Goal: Information Seeking & Learning: Learn about a topic

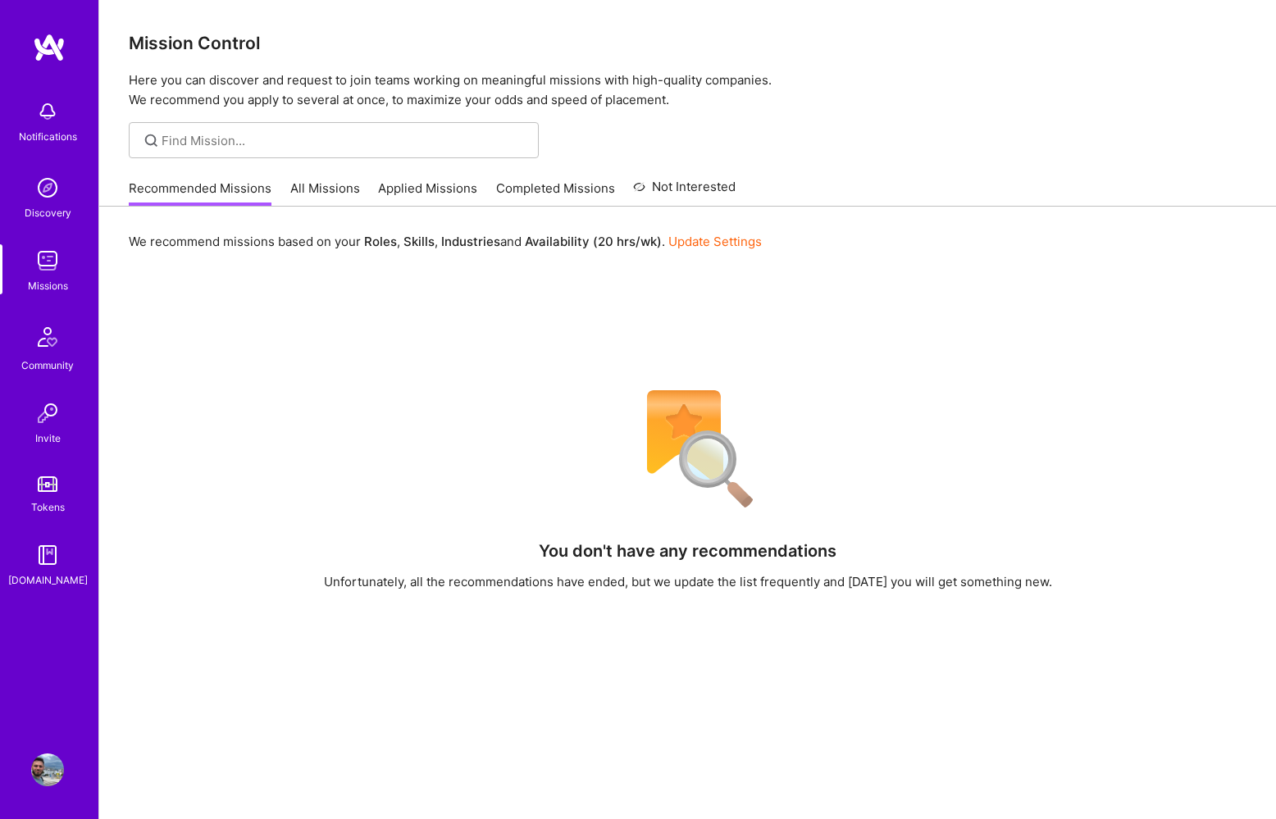
click at [351, 182] on link "All Missions" at bounding box center [325, 193] width 70 height 27
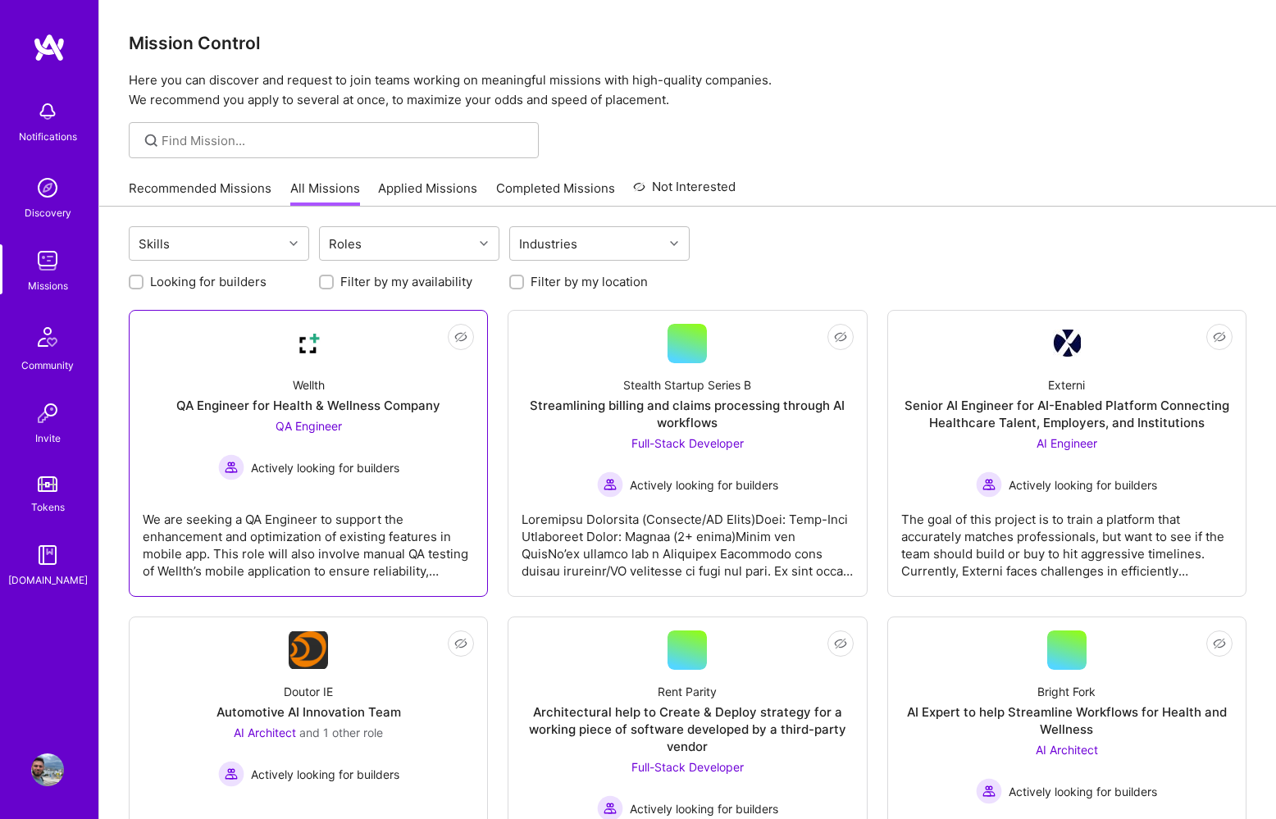
click at [323, 394] on div "Wellth QA Engineer for Health & Wellness Company QA Engineer Actively looking f…" at bounding box center [308, 421] width 331 height 117
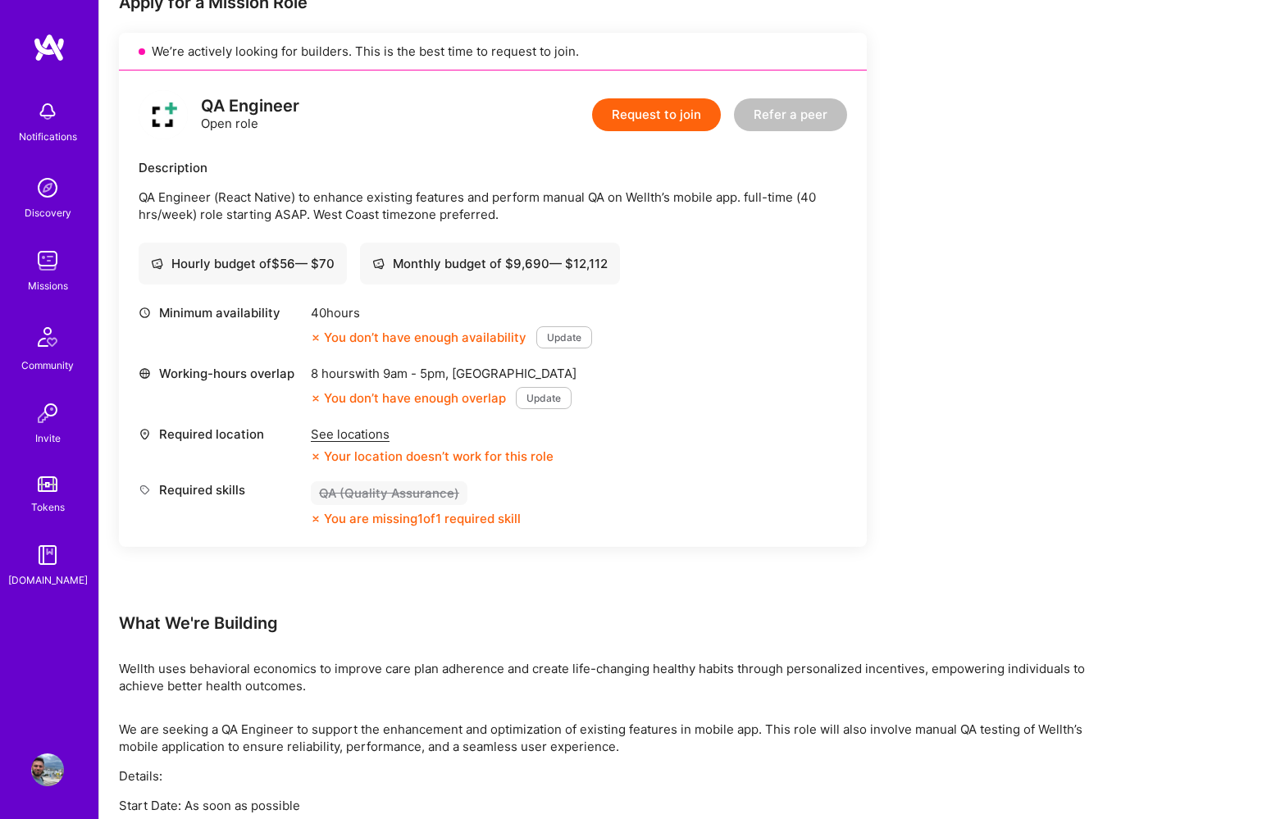
scroll to position [353, 0]
click at [331, 437] on div "See locations" at bounding box center [432, 432] width 243 height 17
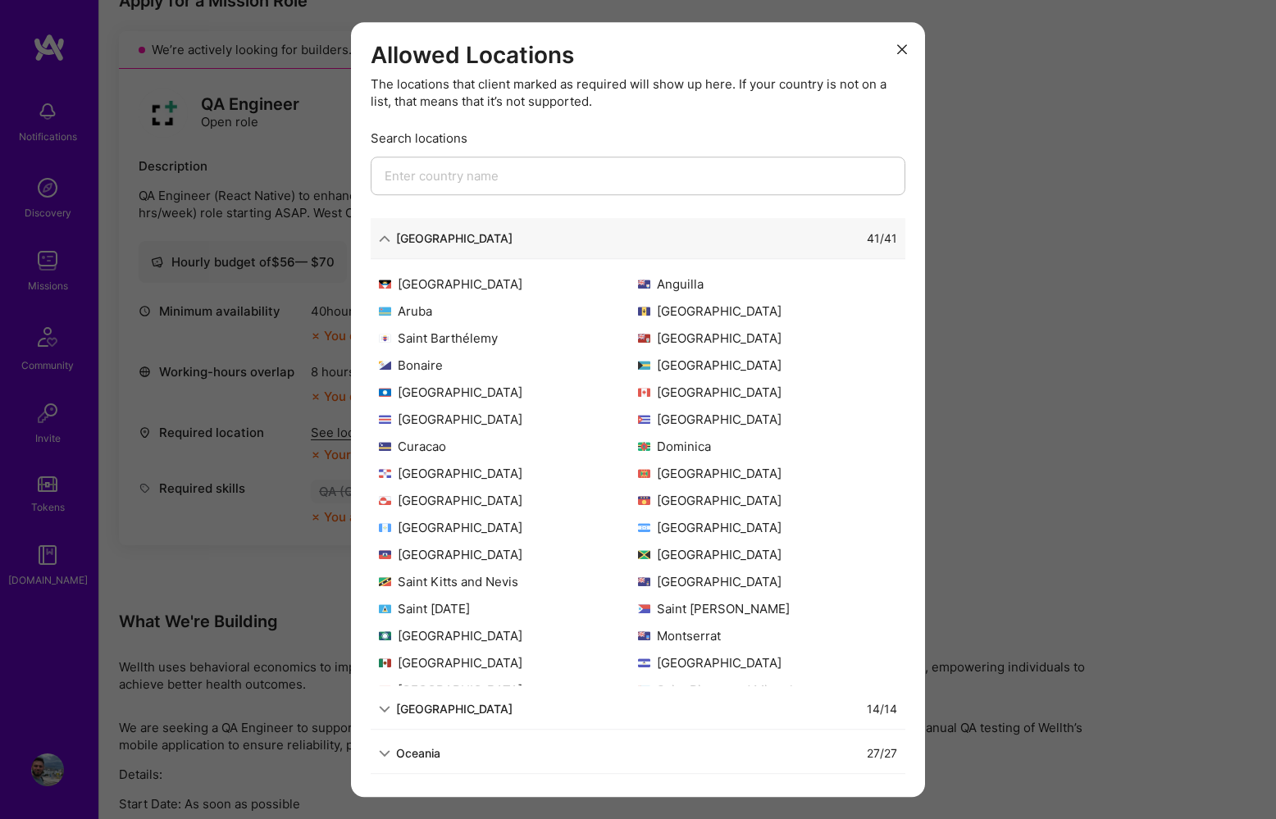
scroll to position [0, 0]
click at [269, 577] on div "Allowed Locations The locations that client marked as required will show up her…" at bounding box center [638, 409] width 1276 height 819
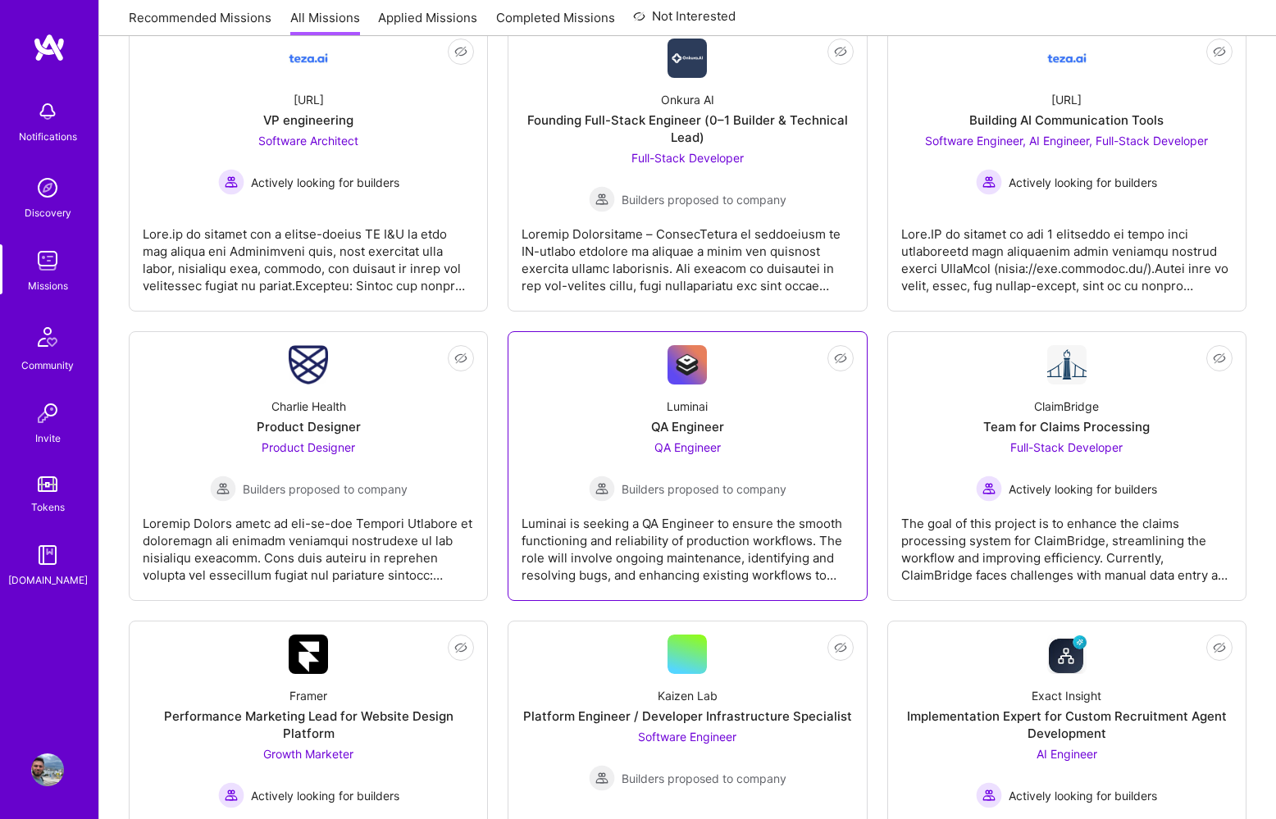
scroll to position [959, 0]
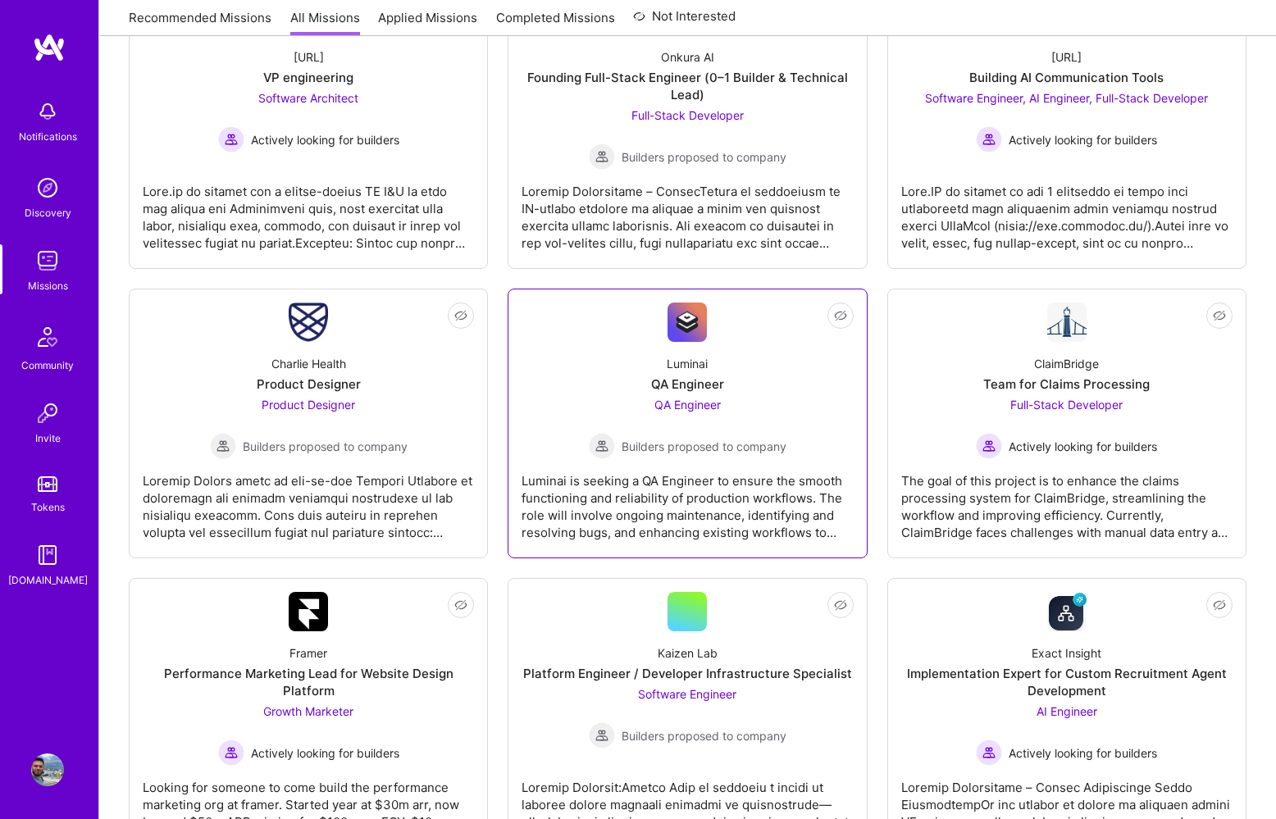
click at [610, 364] on div "Luminai QA Engineer QA Engineer Builders proposed to company" at bounding box center [687, 400] width 331 height 117
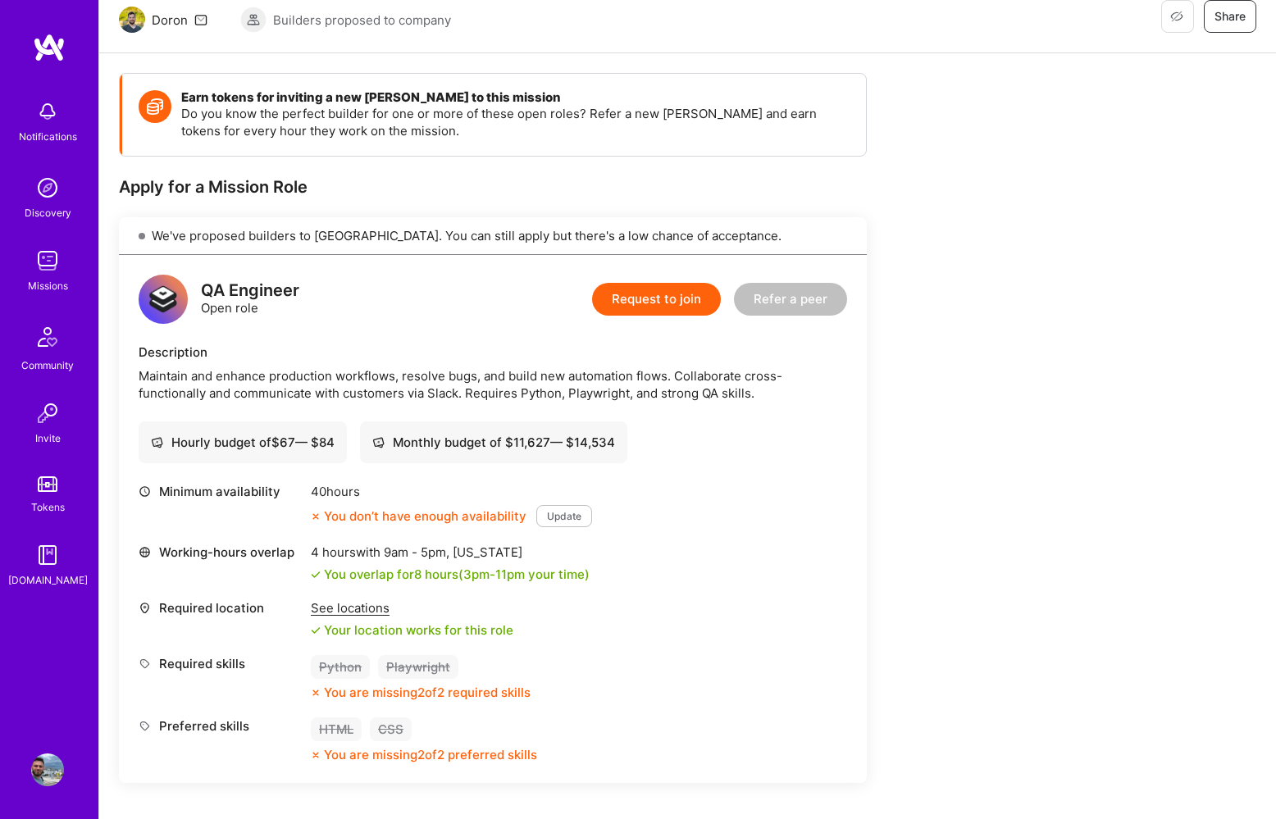
scroll to position [167, 0]
click at [349, 604] on div "See locations" at bounding box center [412, 607] width 203 height 17
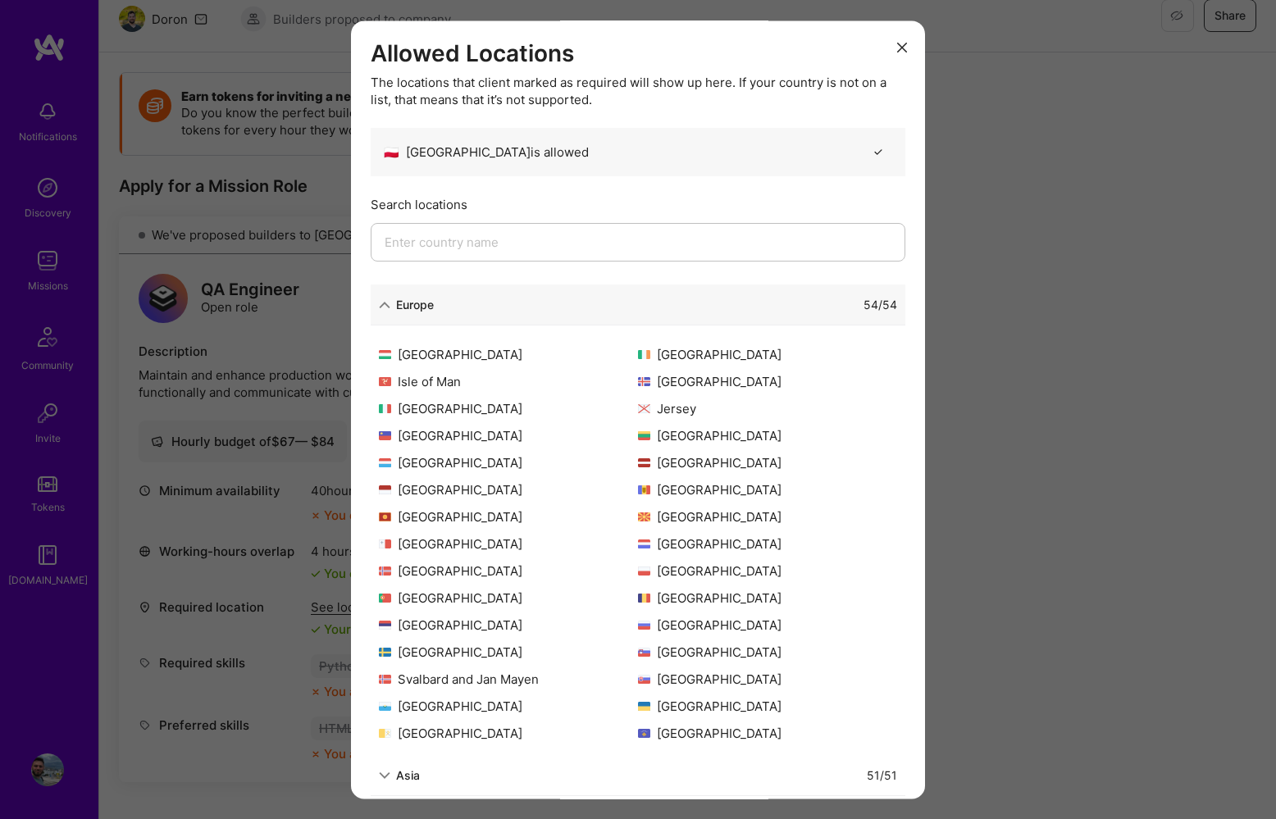
scroll to position [321, 0]
click at [1004, 541] on div "Allowed Locations The locations that client marked as required will show up her…" at bounding box center [638, 409] width 1276 height 819
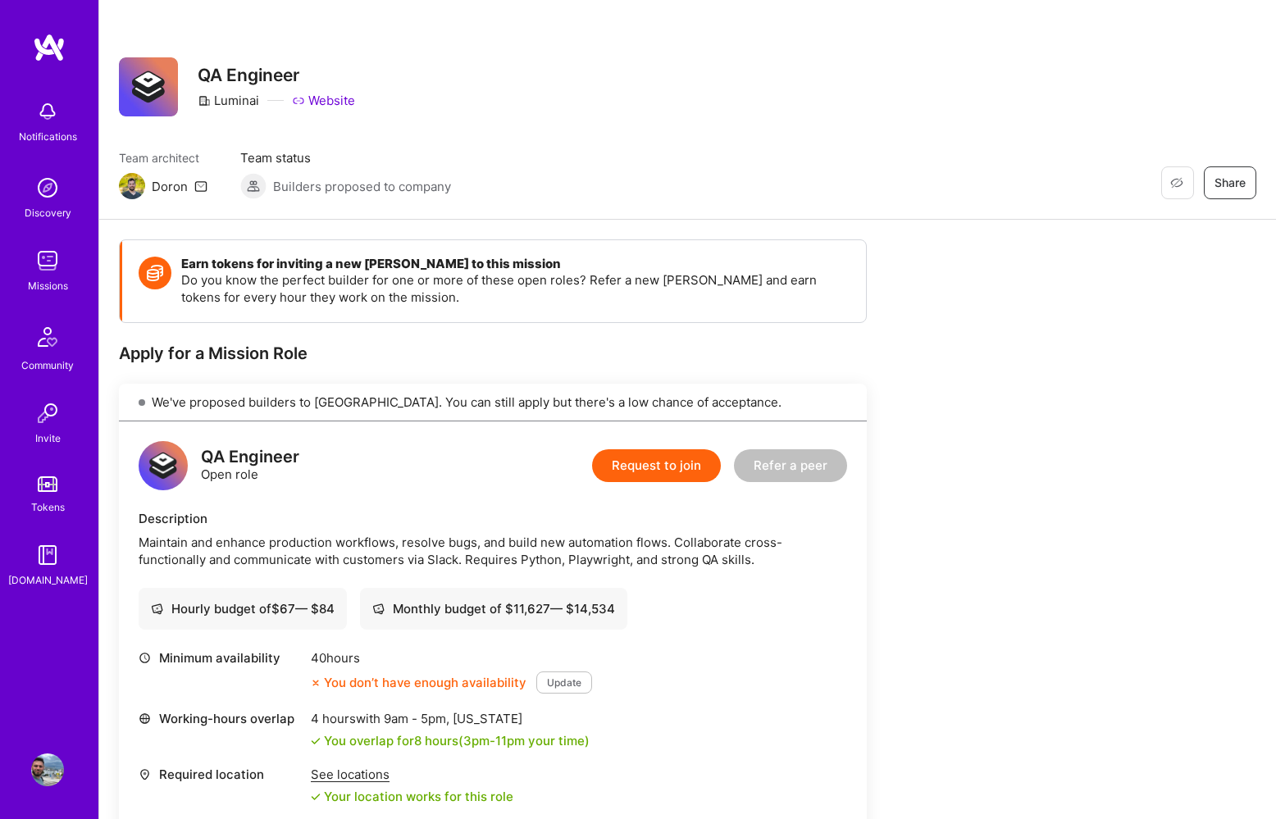
scroll to position [0, 0]
click at [57, 772] on img at bounding box center [47, 770] width 33 height 33
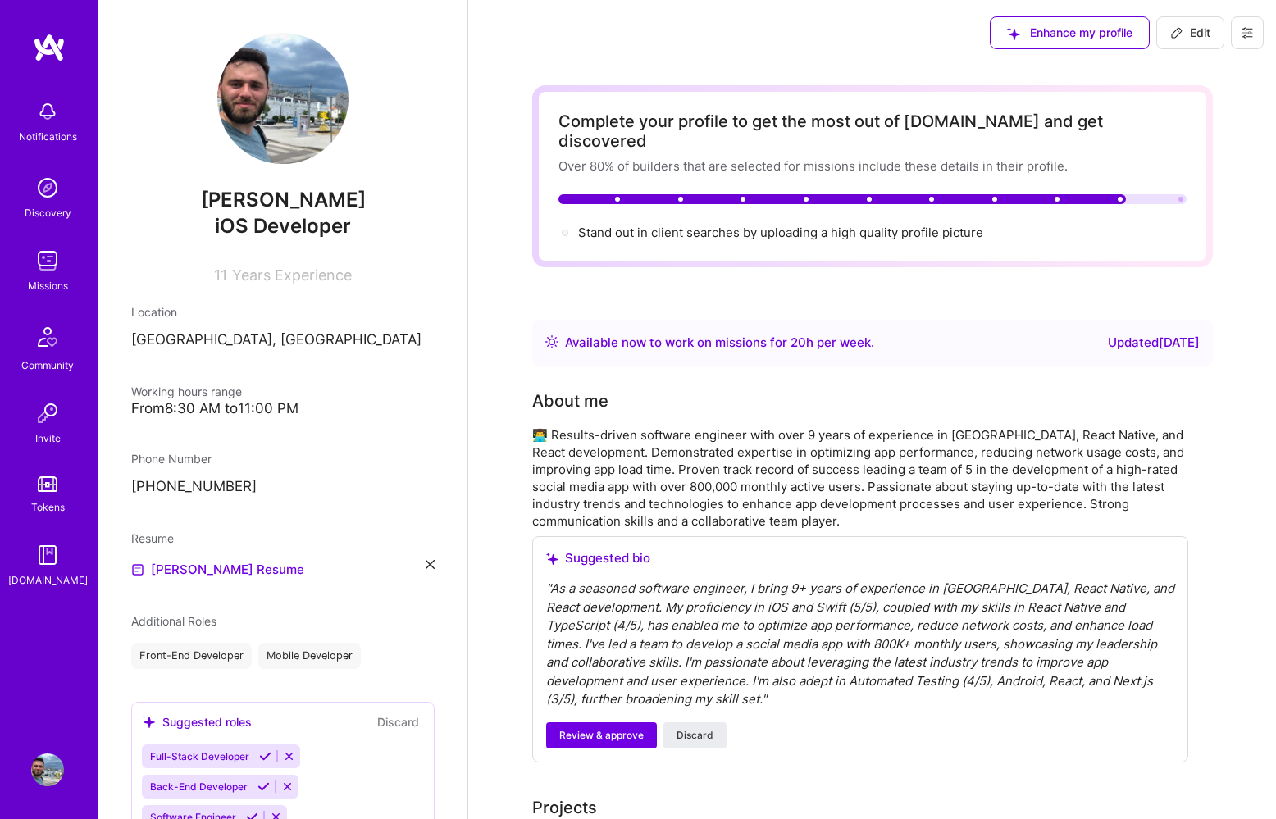
click at [1245, 34] on icon at bounding box center [1247, 32] width 13 height 13
